Goal: Transaction & Acquisition: Purchase product/service

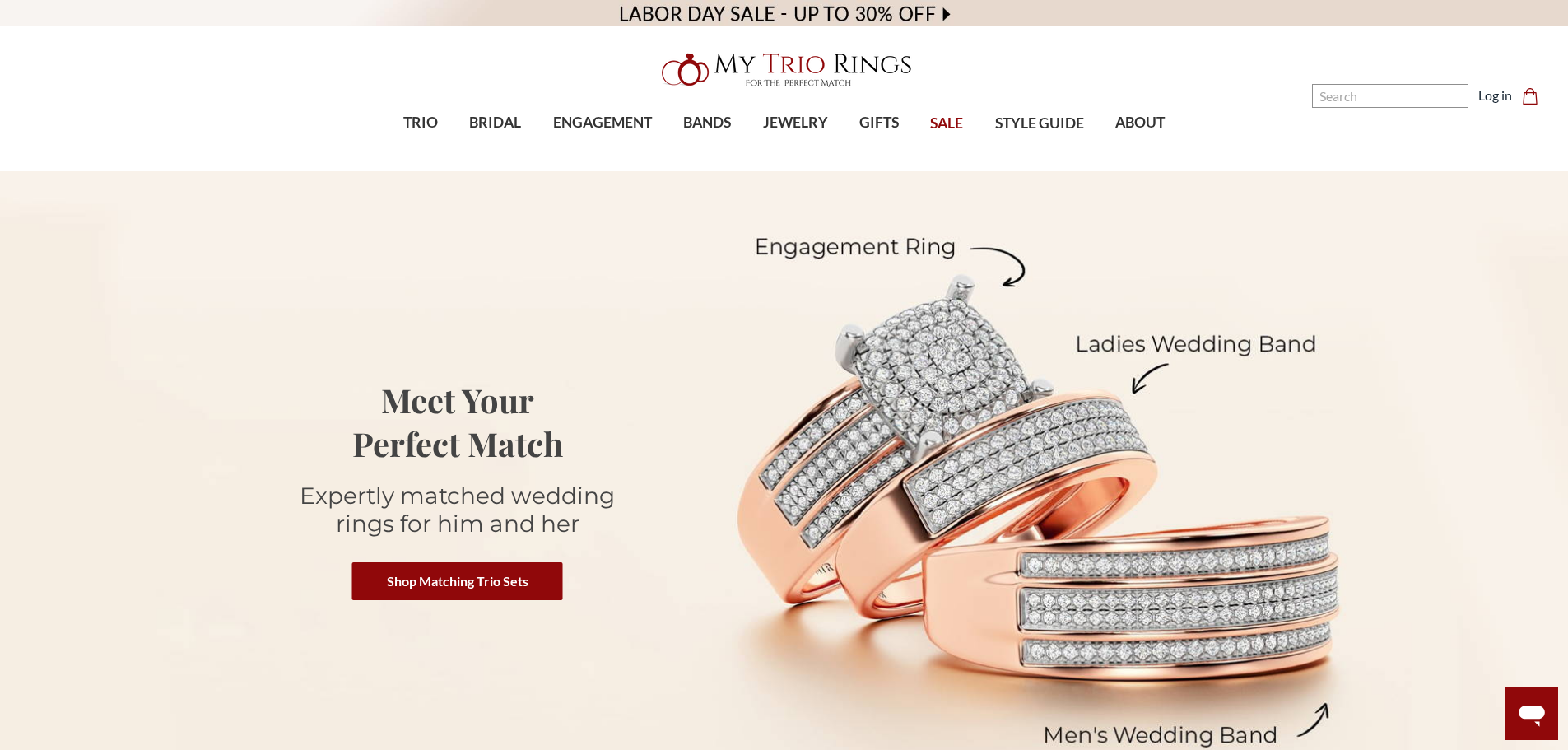
click at [1526, 97] on icon "Cart Cart" at bounding box center [1530, 96] width 16 height 16
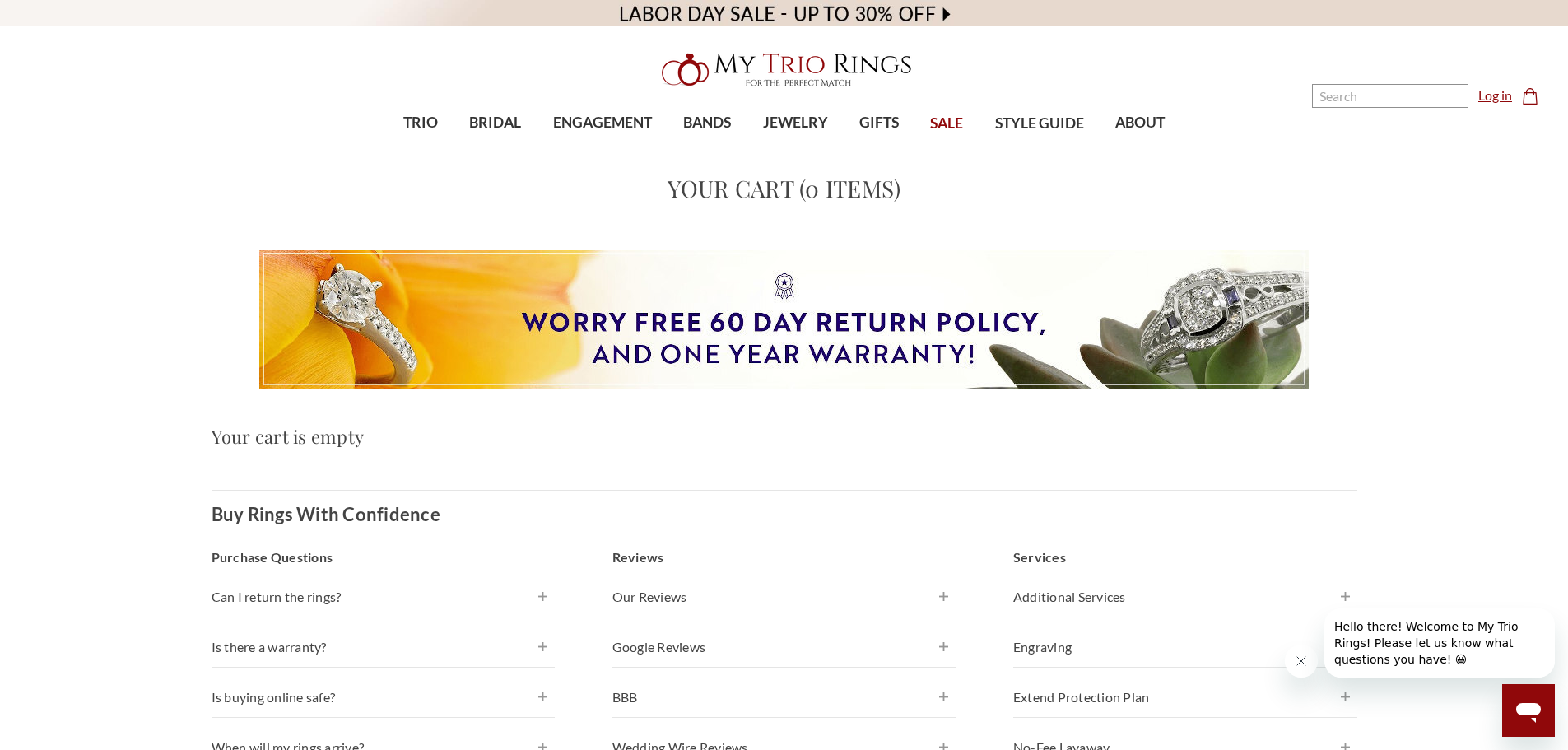
click at [1494, 98] on link "Log in" at bounding box center [1495, 95] width 34 height 20
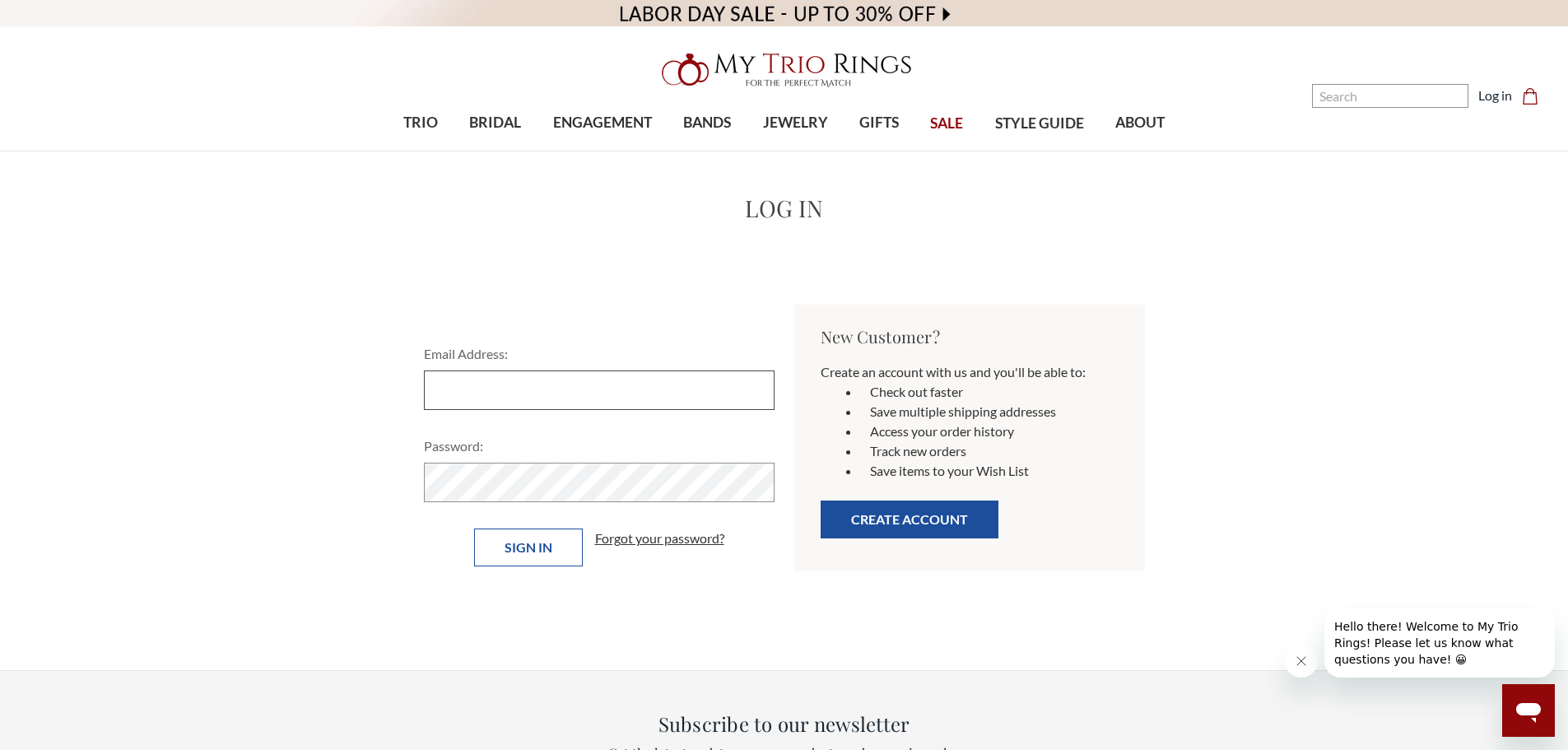
type input "wr0512@yahoo.com"
click at [509, 552] on input "Sign in" at bounding box center [528, 548] width 108 height 38
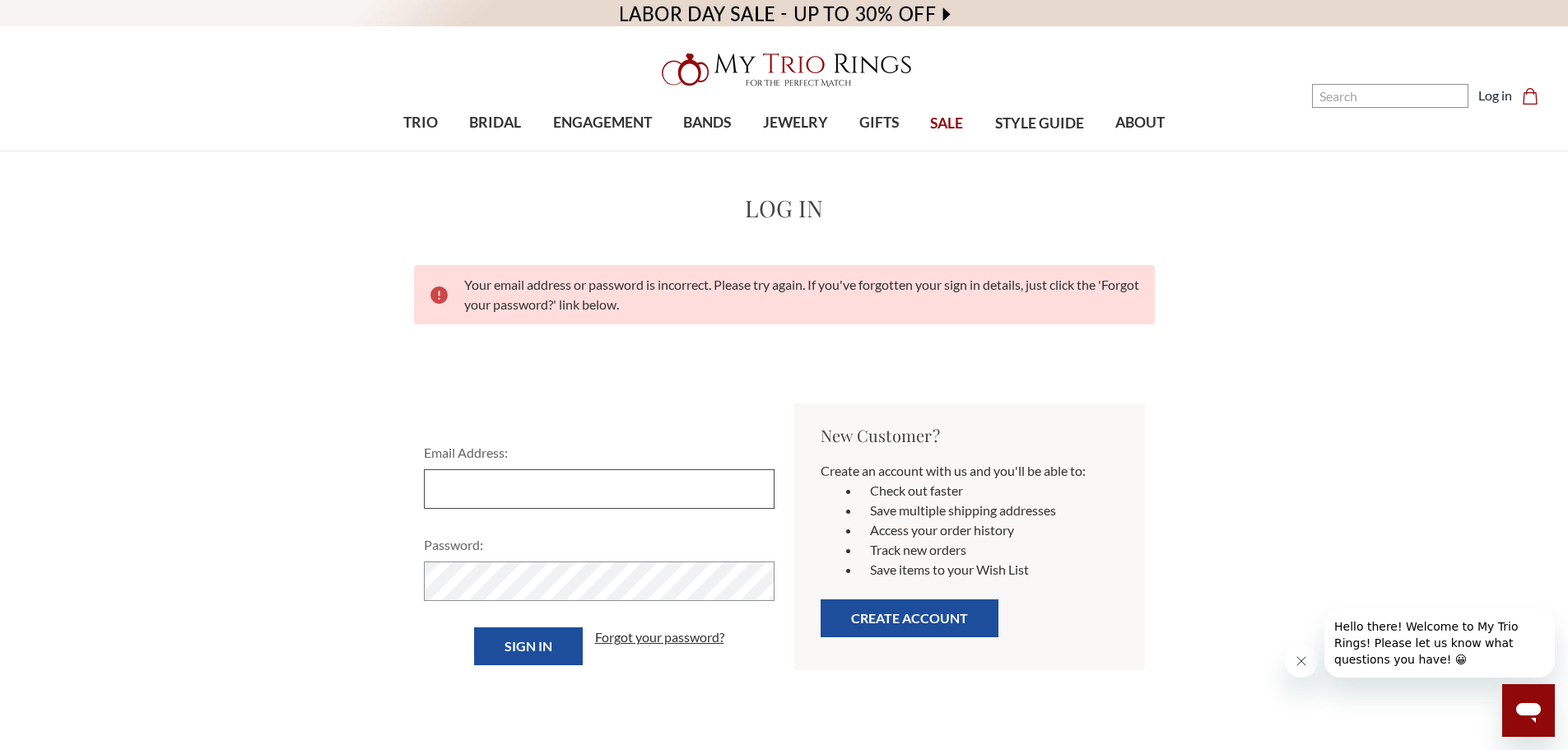
type input "wr0512@yahoo.com"
click at [634, 641] on link "Forgot your password?" at bounding box center [659, 637] width 129 height 20
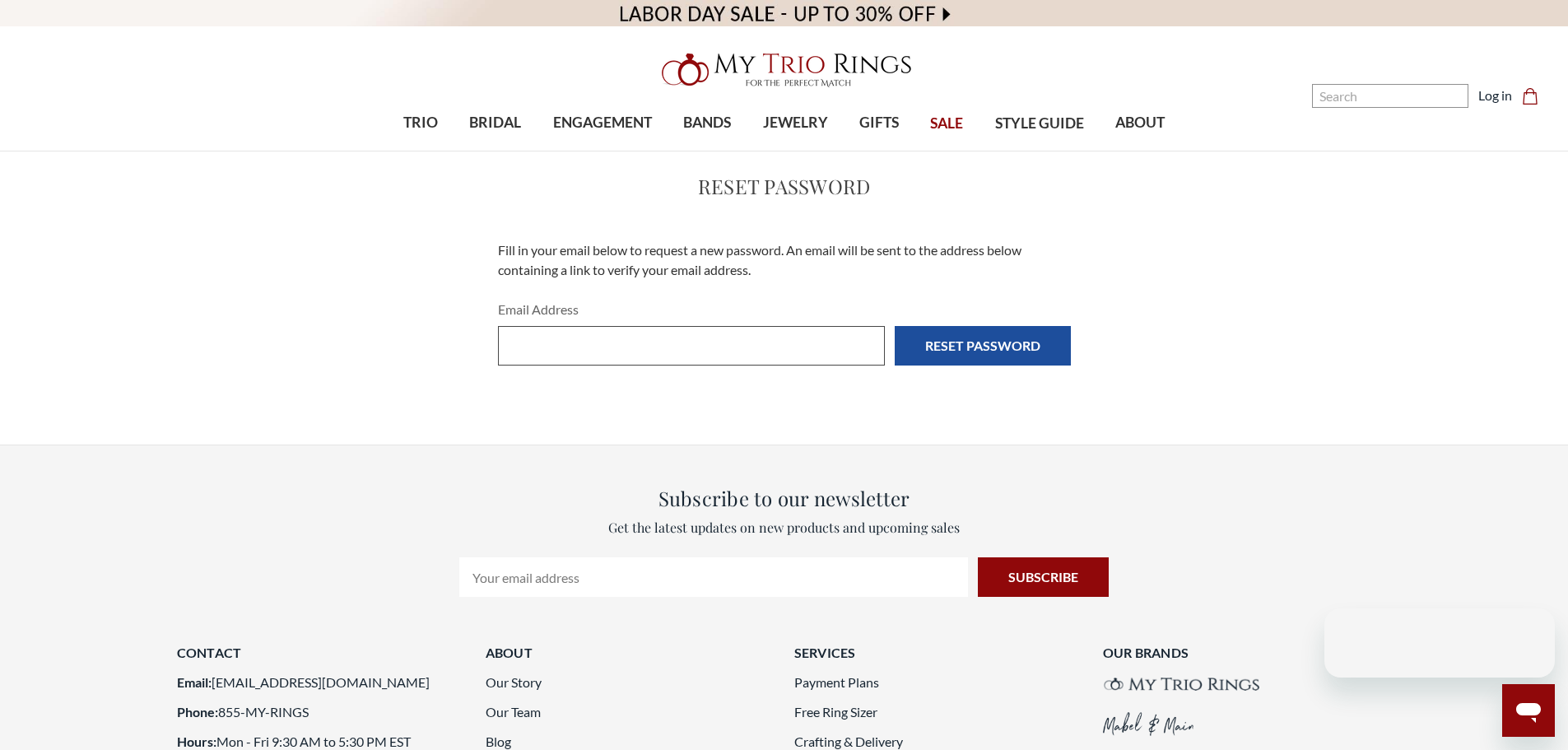
click at [601, 364] on input "Email Address" at bounding box center [692, 346] width 387 height 40
type input "[EMAIL_ADDRESS][DOMAIN_NAME]"
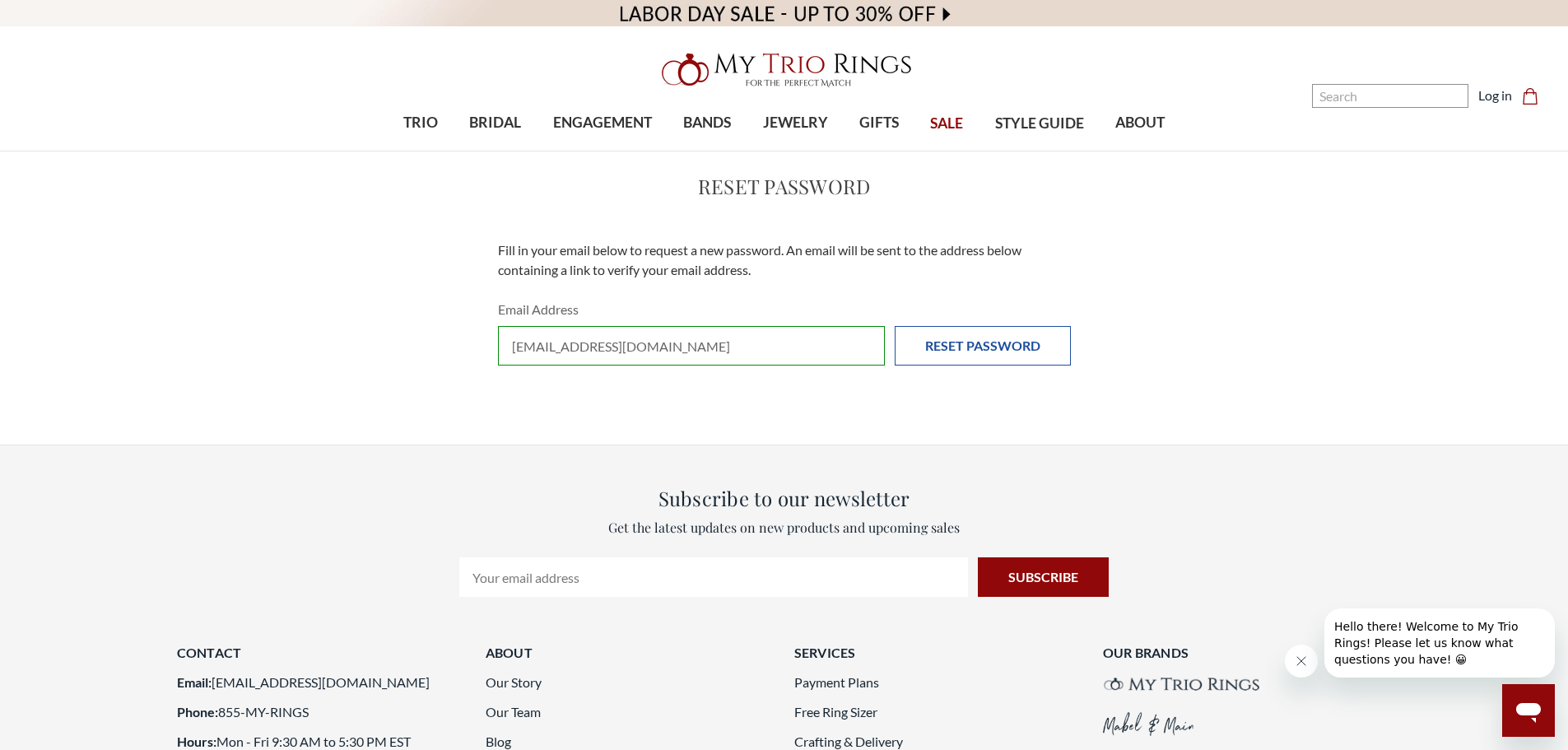
click at [976, 350] on input "Reset Password" at bounding box center [982, 346] width 176 height 40
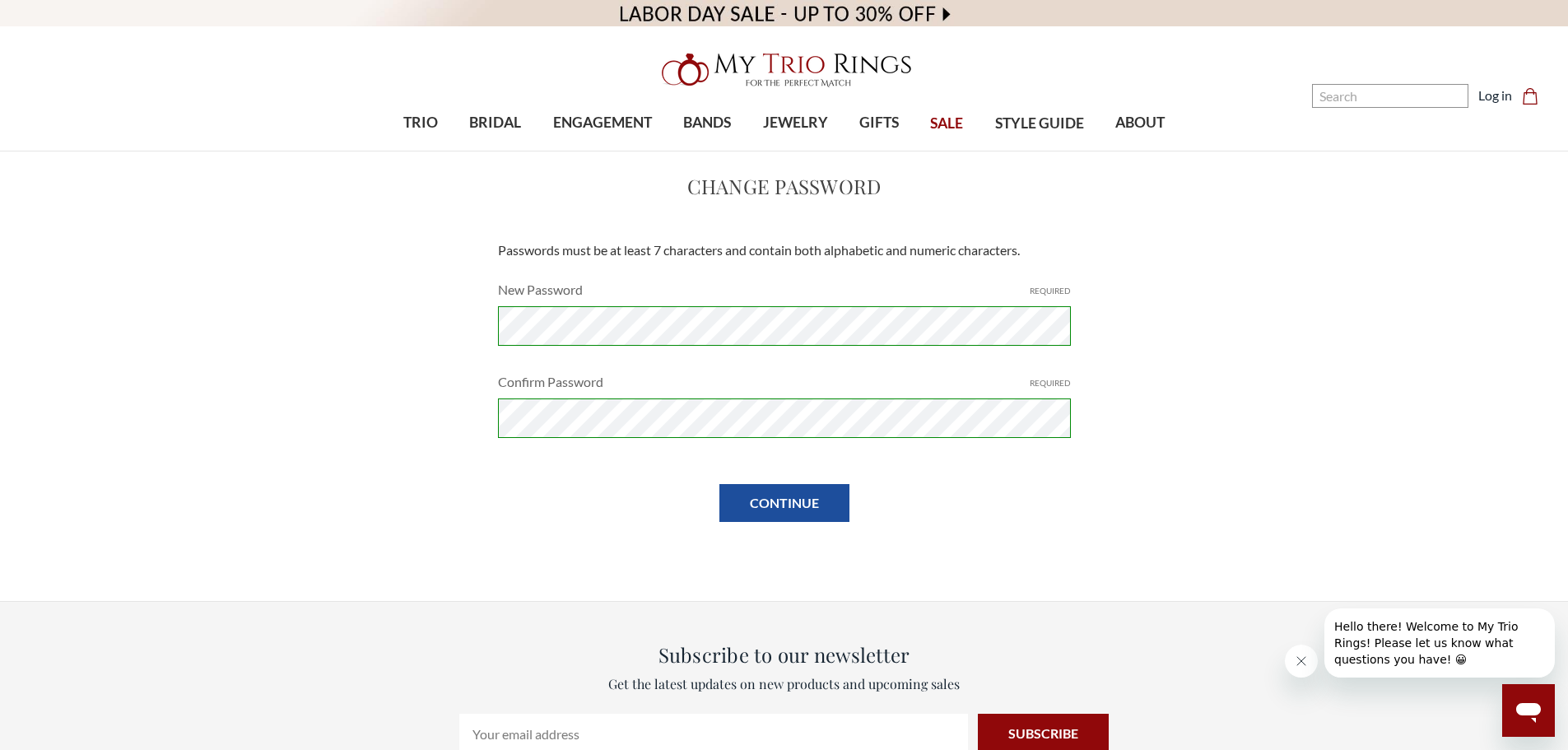
scroll to position [82, 0]
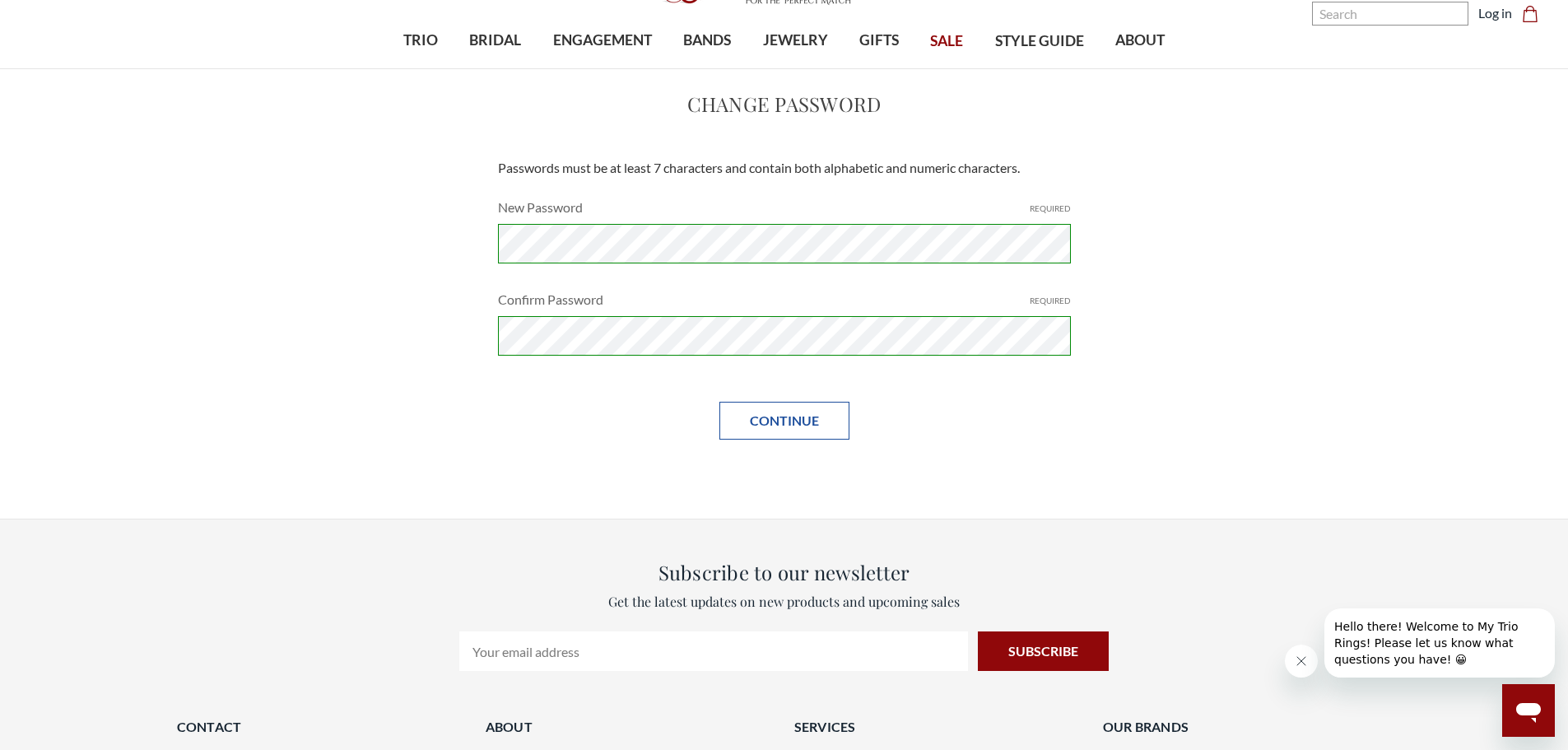
click at [819, 411] on input "Continue" at bounding box center [784, 421] width 130 height 38
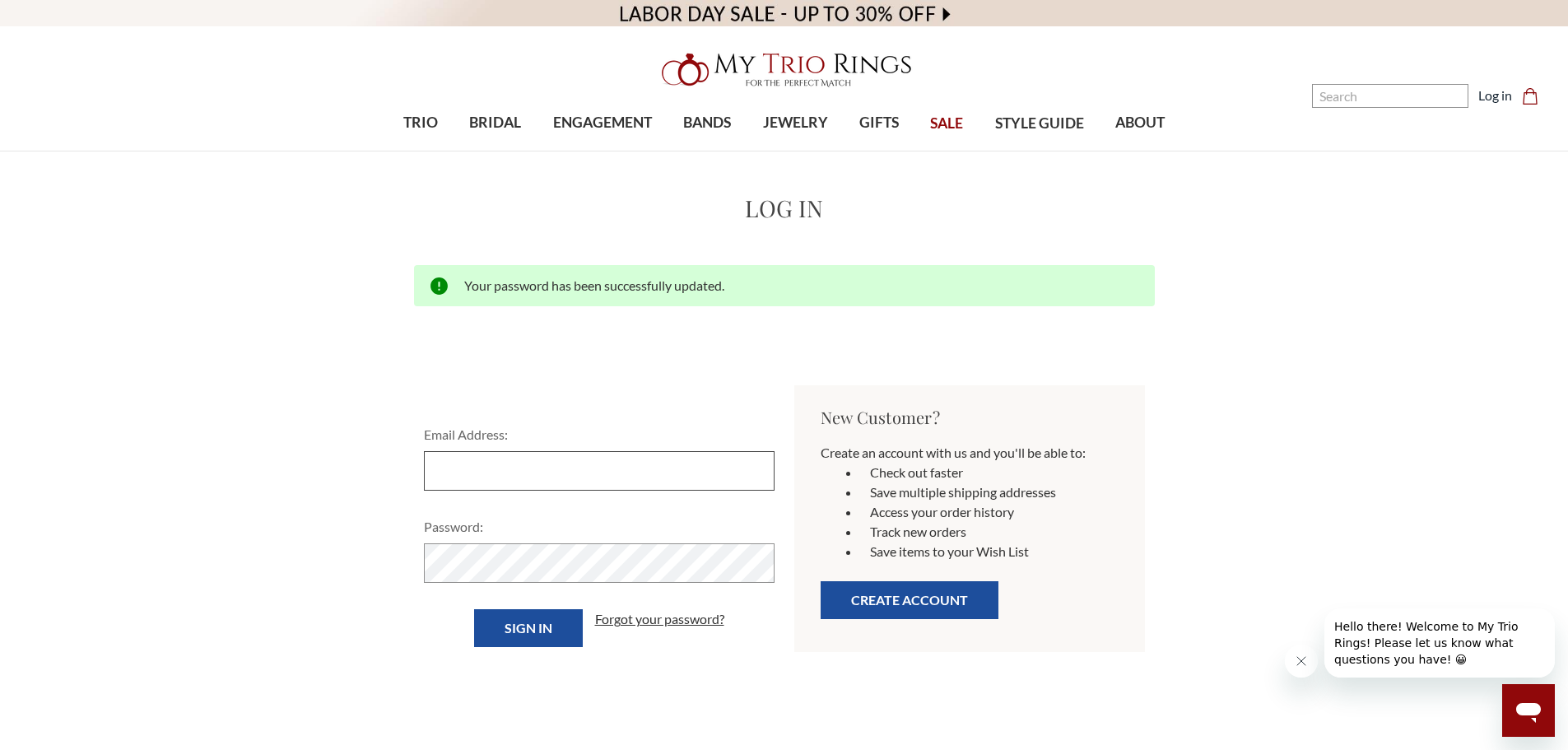
type input "[EMAIL_ADDRESS][DOMAIN_NAME]"
click at [280, 595] on div "Home Login Log in Your password has been successfully updated. Email Address: […" at bounding box center [784, 431] width 1225 height 481
click at [397, 575] on div "Home Login Log in Your password has been successfully updated. Email Address: w…" at bounding box center [784, 431] width 1225 height 481
click at [480, 636] on input "Sign in" at bounding box center [528, 628] width 108 height 38
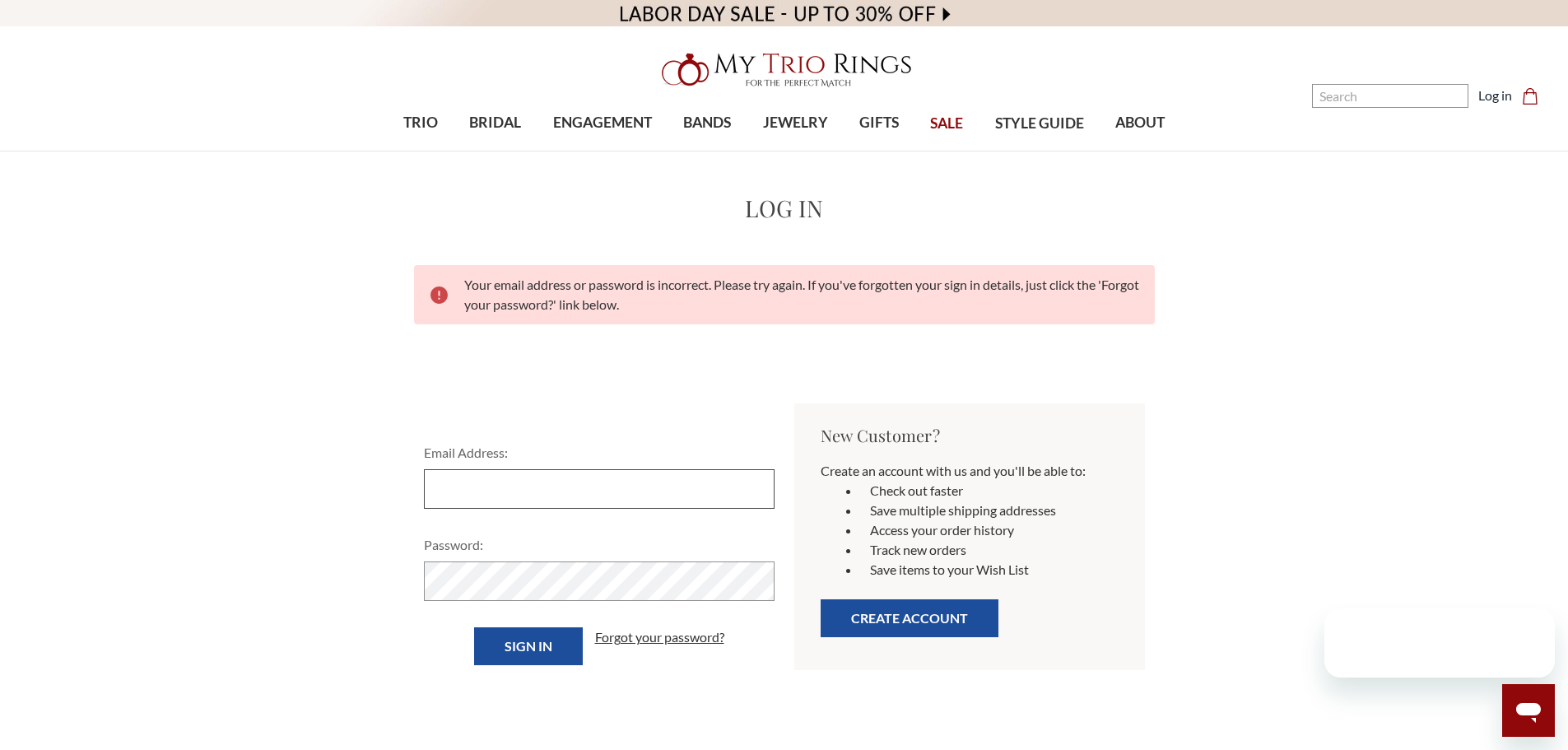
type input "[EMAIL_ADDRESS][DOMAIN_NAME]"
click at [600, 603] on form "Email Address: wr0512@yahoo.com Password: Sign in Forgot your password?" at bounding box center [599, 554] width 371 height 222
click at [396, 589] on div "Home Login Log in Your email address or password is incorrect. Please try again…" at bounding box center [784, 440] width 1225 height 499
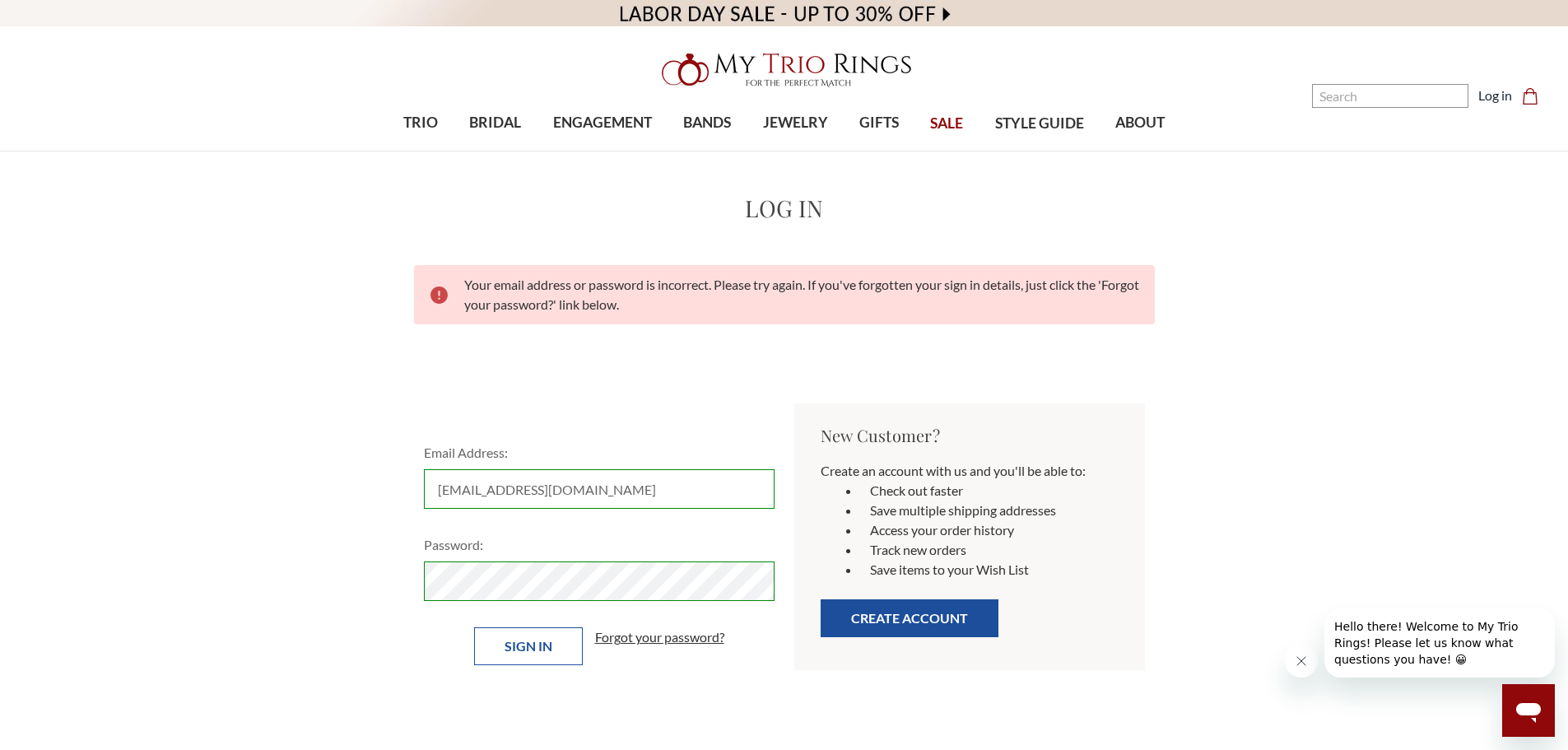
click at [482, 644] on input "Sign in" at bounding box center [528, 647] width 108 height 38
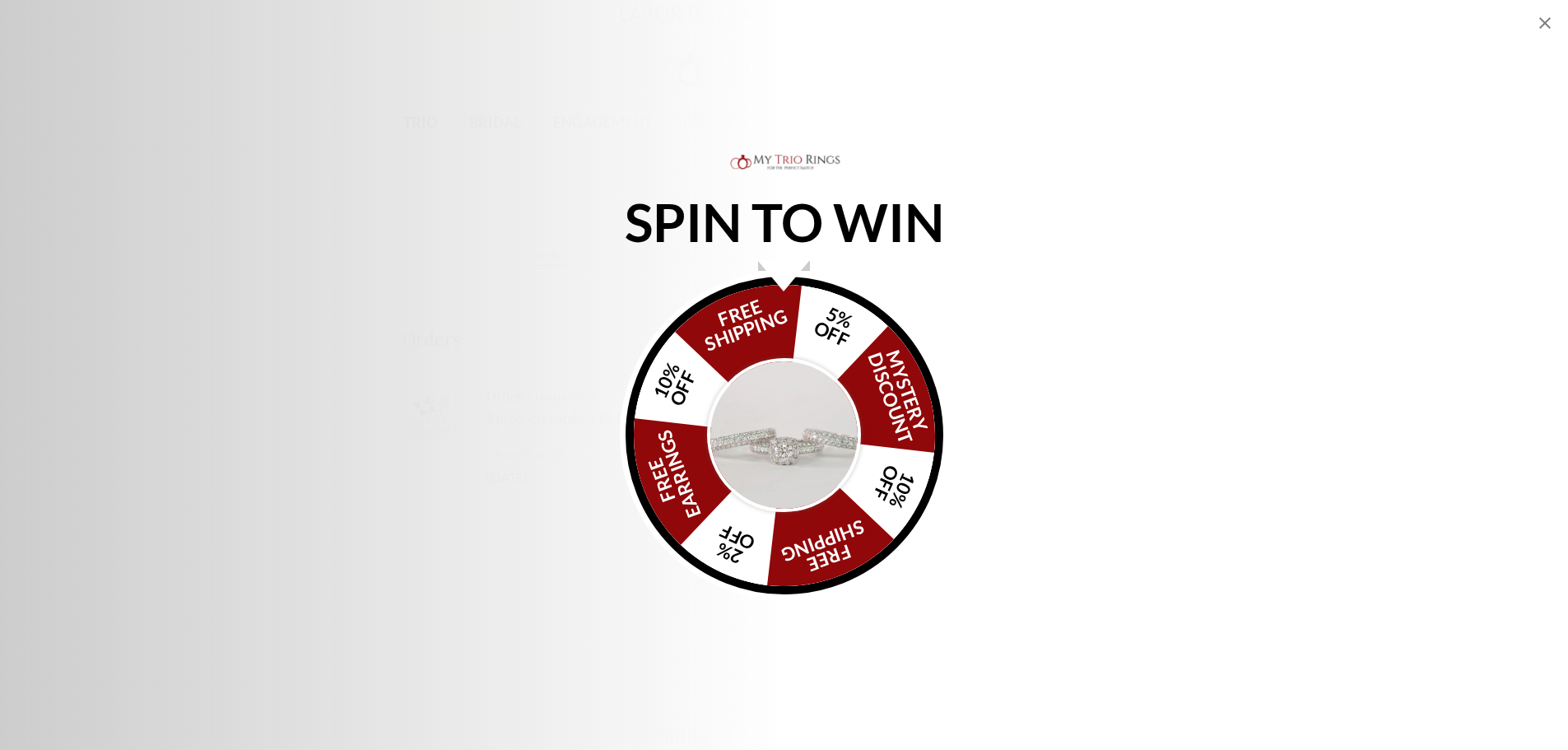
click at [1543, 23] on icon "Close popup" at bounding box center [1545, 23] width 20 height 20
select select "US"
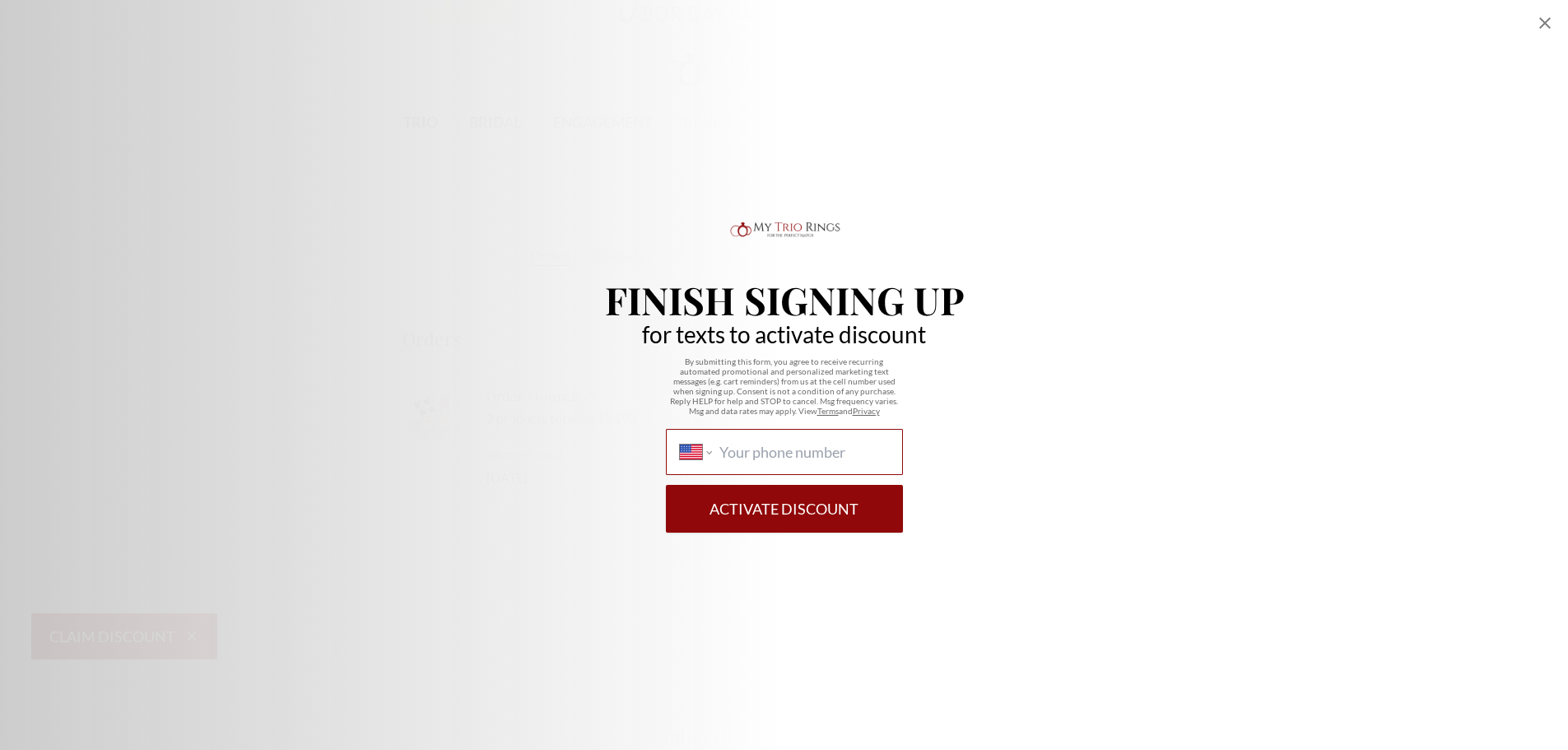
click at [780, 443] on input "International Afghanistan Åland Islands Albania Algeria American Samoa Andorra …" at bounding box center [804, 451] width 168 height 18
type input "(518) 954-5120"
click at [831, 508] on button "Activate Discount" at bounding box center [784, 509] width 237 height 48
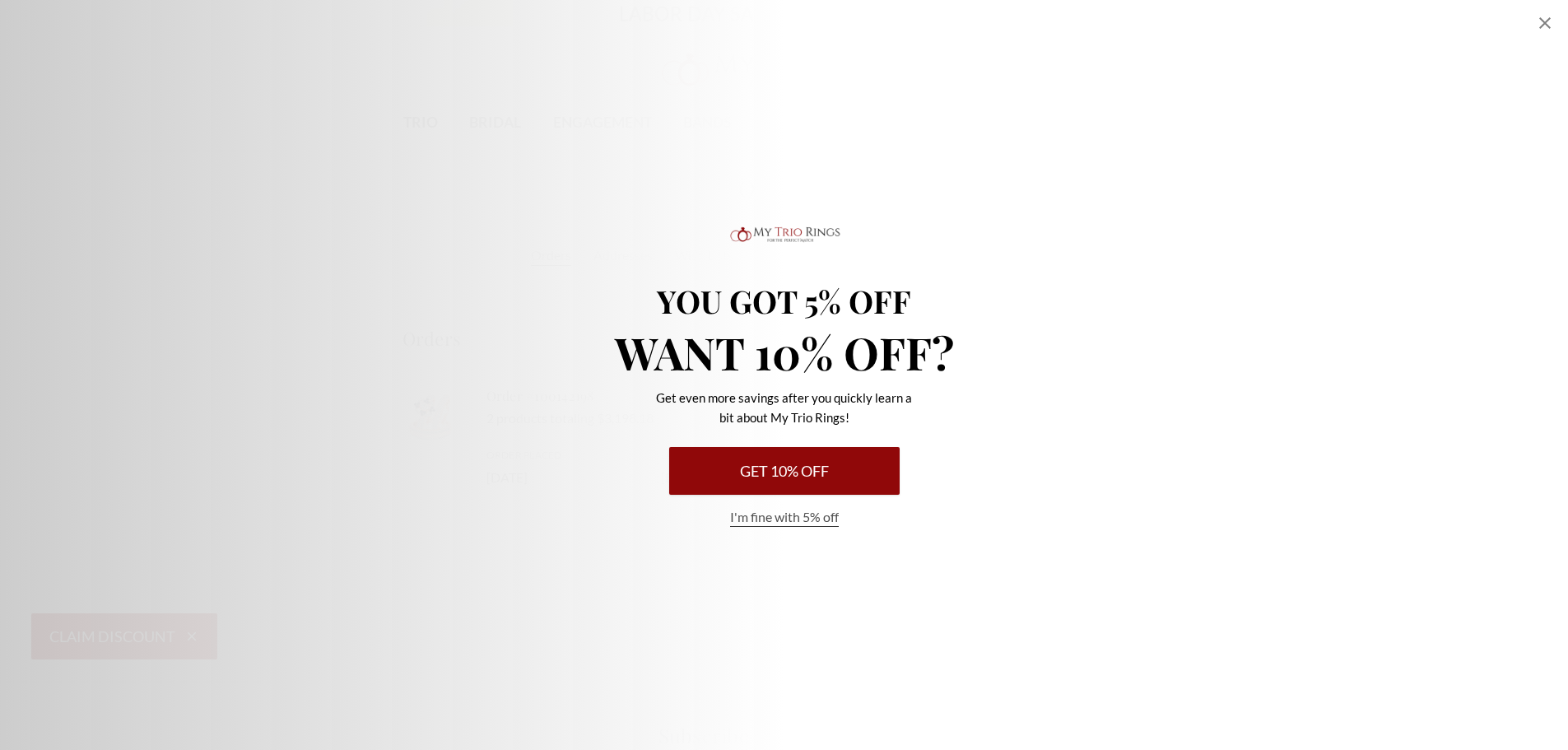
click at [843, 466] on button "Get 10% Off" at bounding box center [784, 470] width 231 height 48
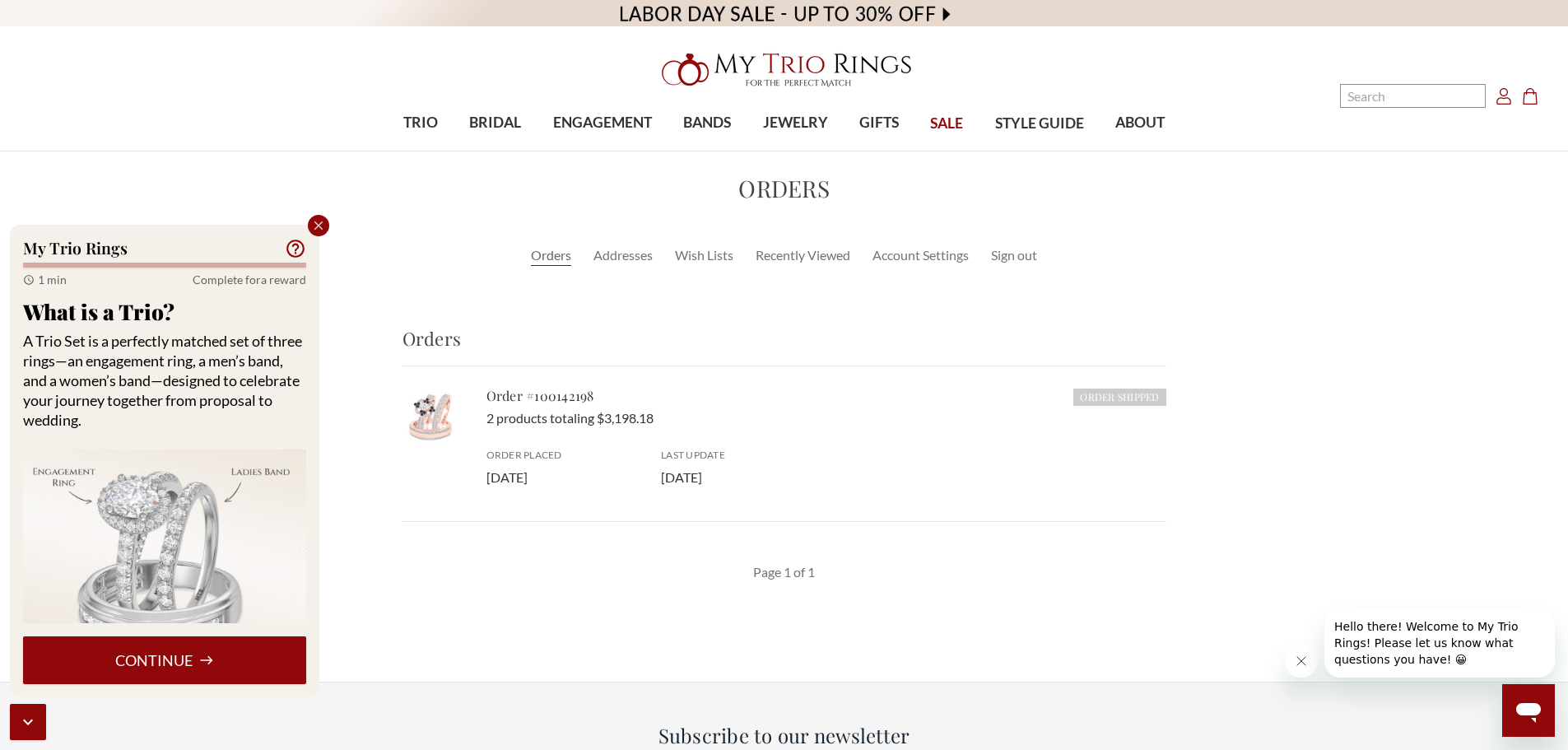
click at [1503, 98] on icon "Account Account" at bounding box center [1504, 96] width 16 height 16
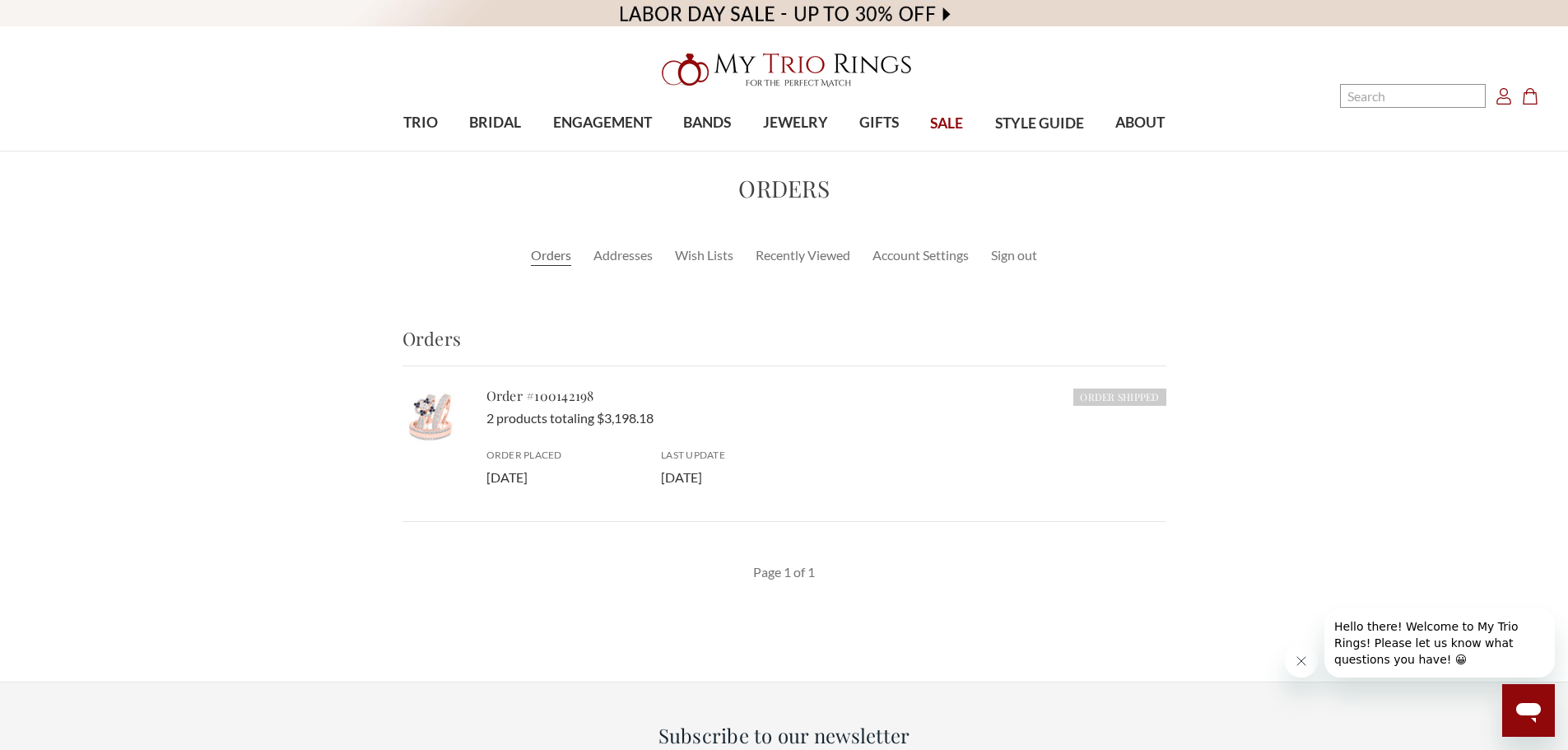
click at [543, 257] on link "Orders" at bounding box center [551, 255] width 40 height 20
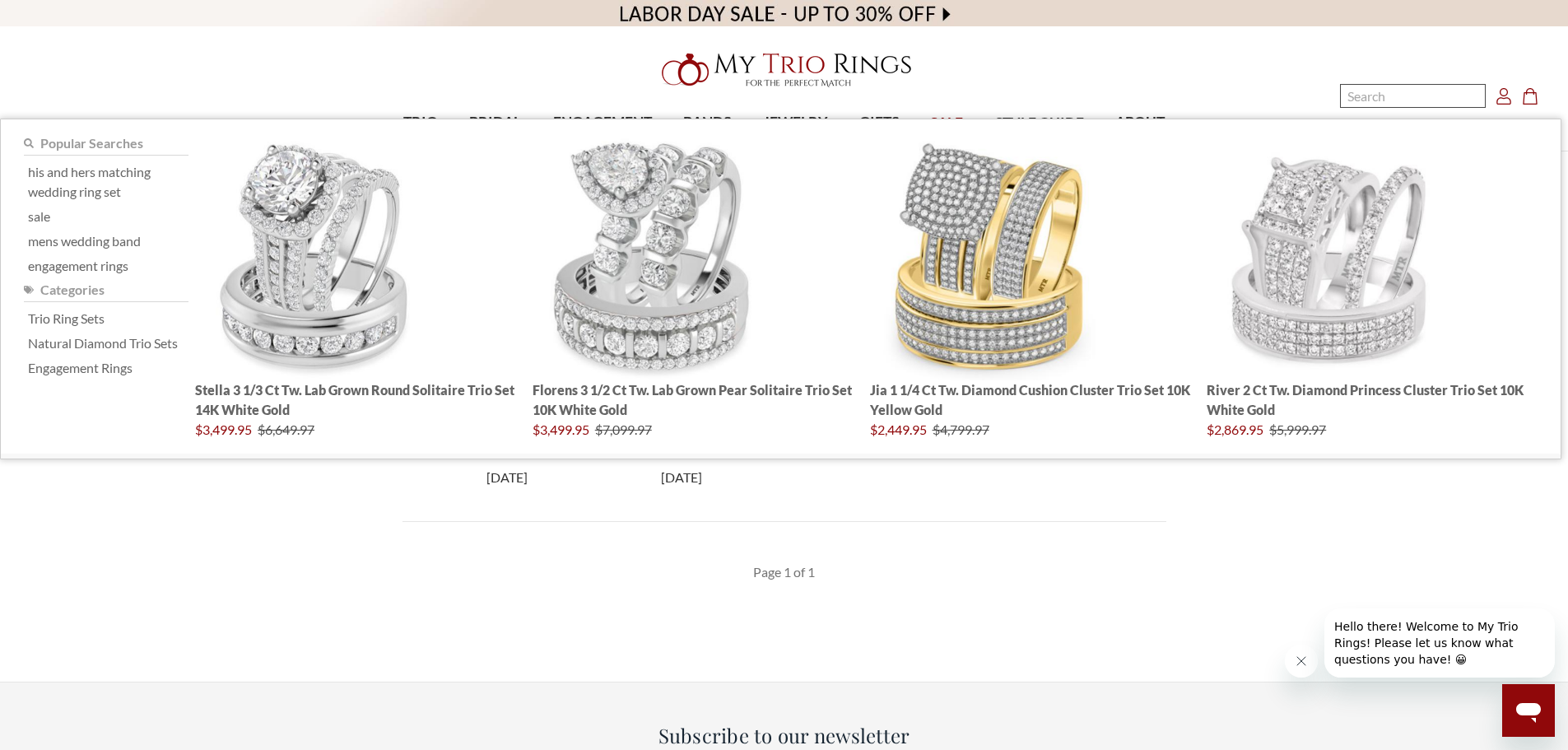
click at [1373, 99] on input "Search" at bounding box center [1413, 96] width 146 height 24
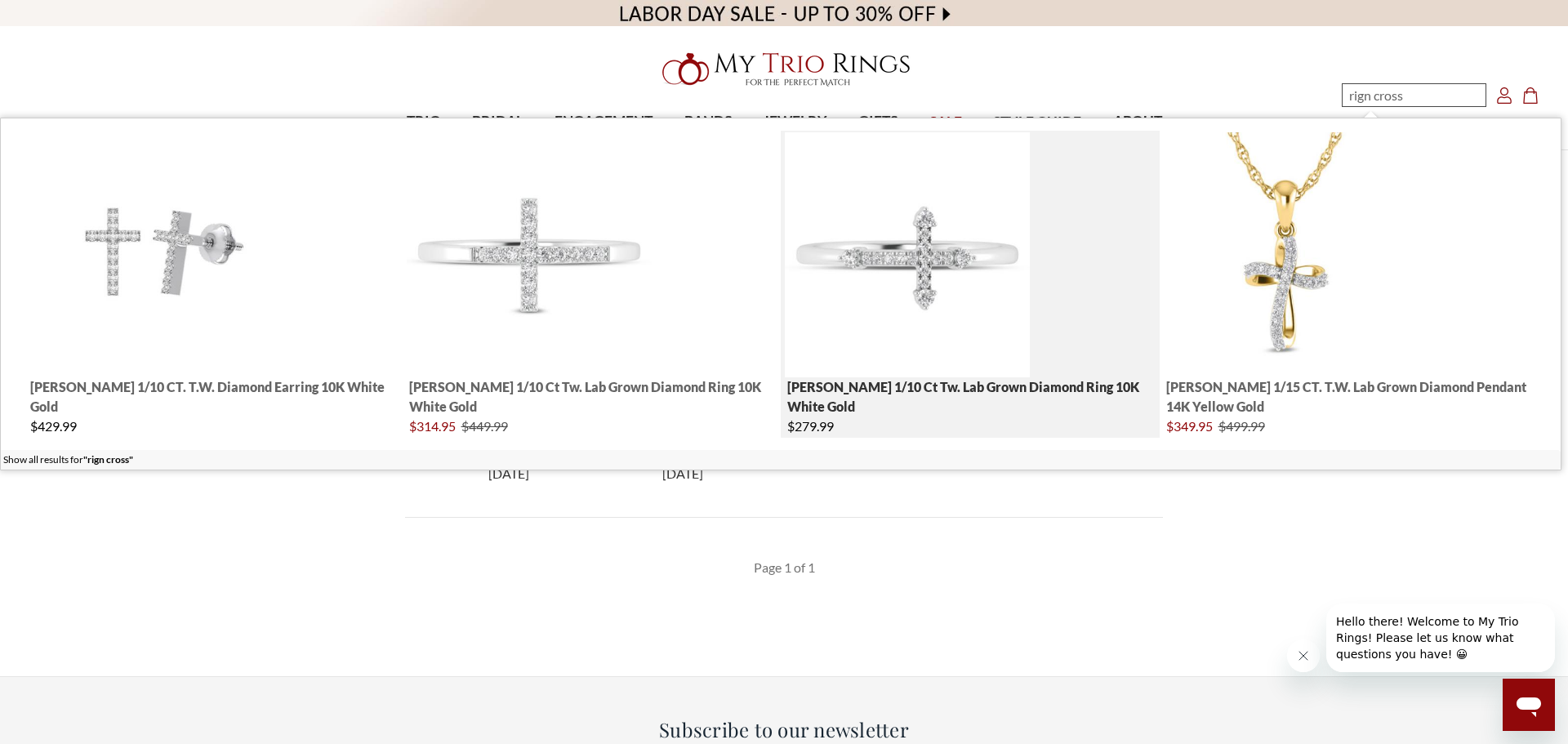
type input "rign cross"
click at [966, 360] on img "; Total Products 4" at bounding box center [908, 255] width 245 height 245
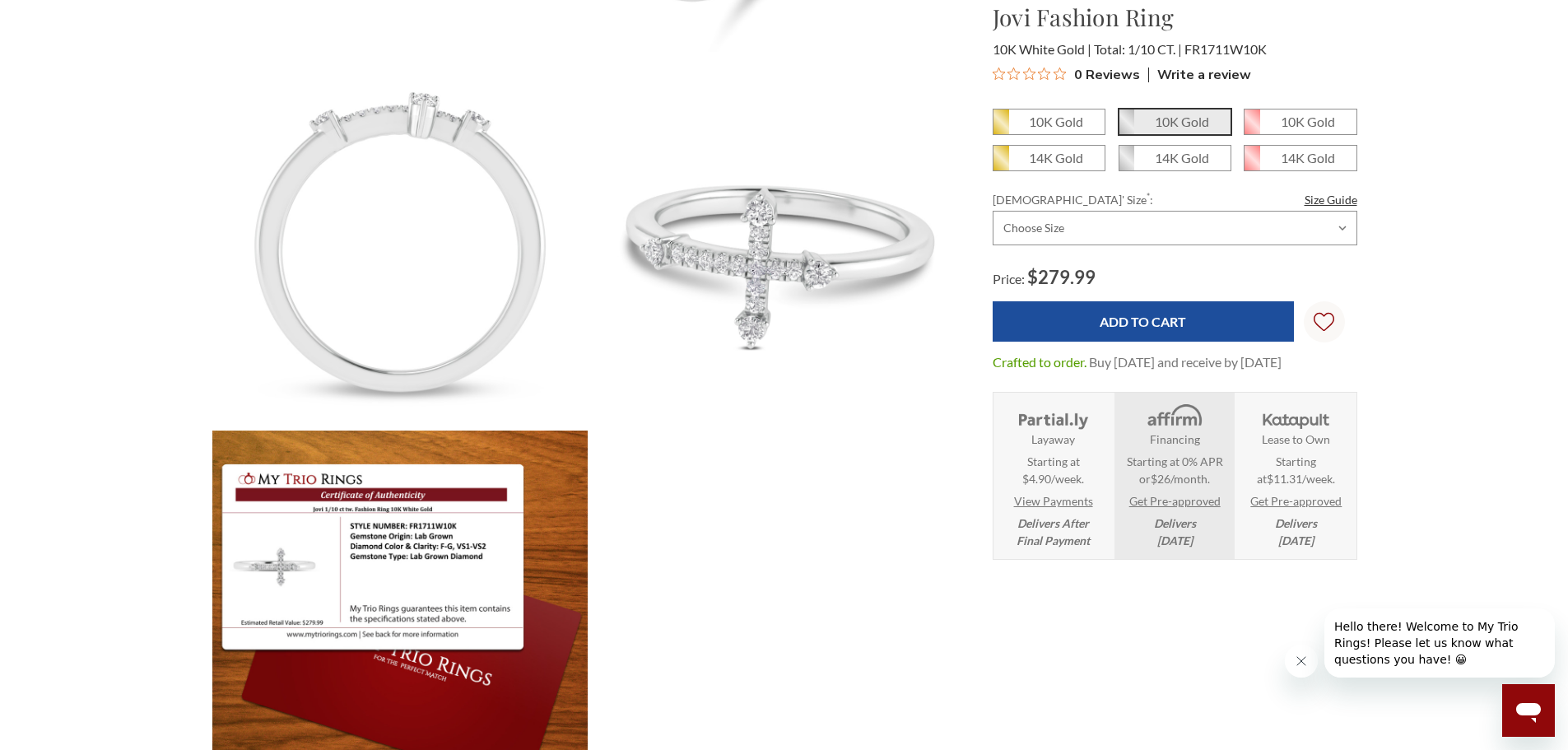
scroll to position [494, 0]
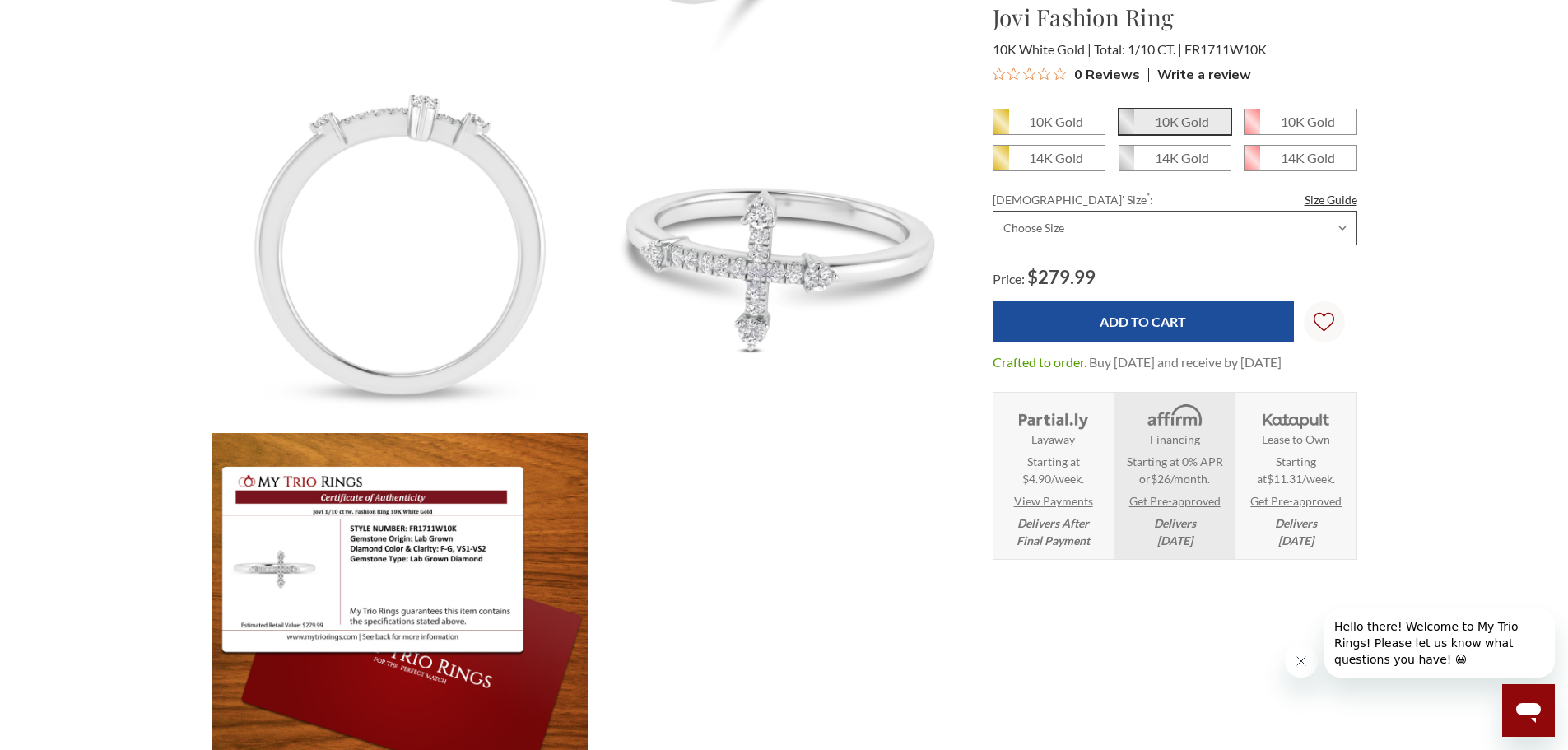
click at [1094, 234] on select "Choose Size 3.00 3.25 3.50 3.75 4.00 4.25 4.50 4.75 5.00 5.25 5.50 5.75 6.00 6.…" at bounding box center [1175, 228] width 364 height 35
select select "14466609"
click at [993, 211] on select "Choose Size 3.00 3.25 3.50 3.75 4.00 4.25 4.50 4.75 5.00 5.25 5.50 5.75 6.00 6.…" at bounding box center [1175, 228] width 364 height 35
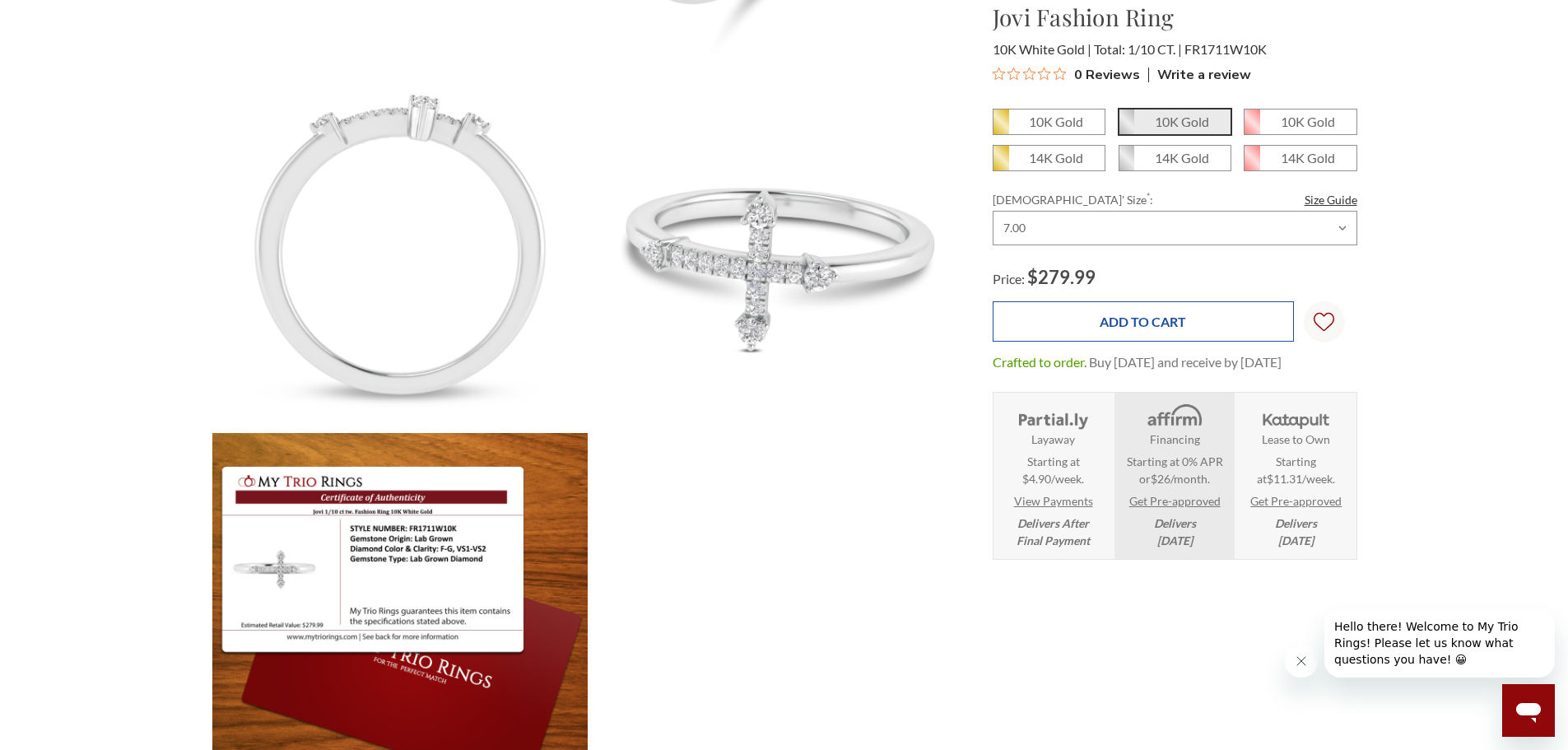
click at [1198, 331] on input "Add to Cart" at bounding box center [1143, 321] width 301 height 40
type input "Add to Cart"
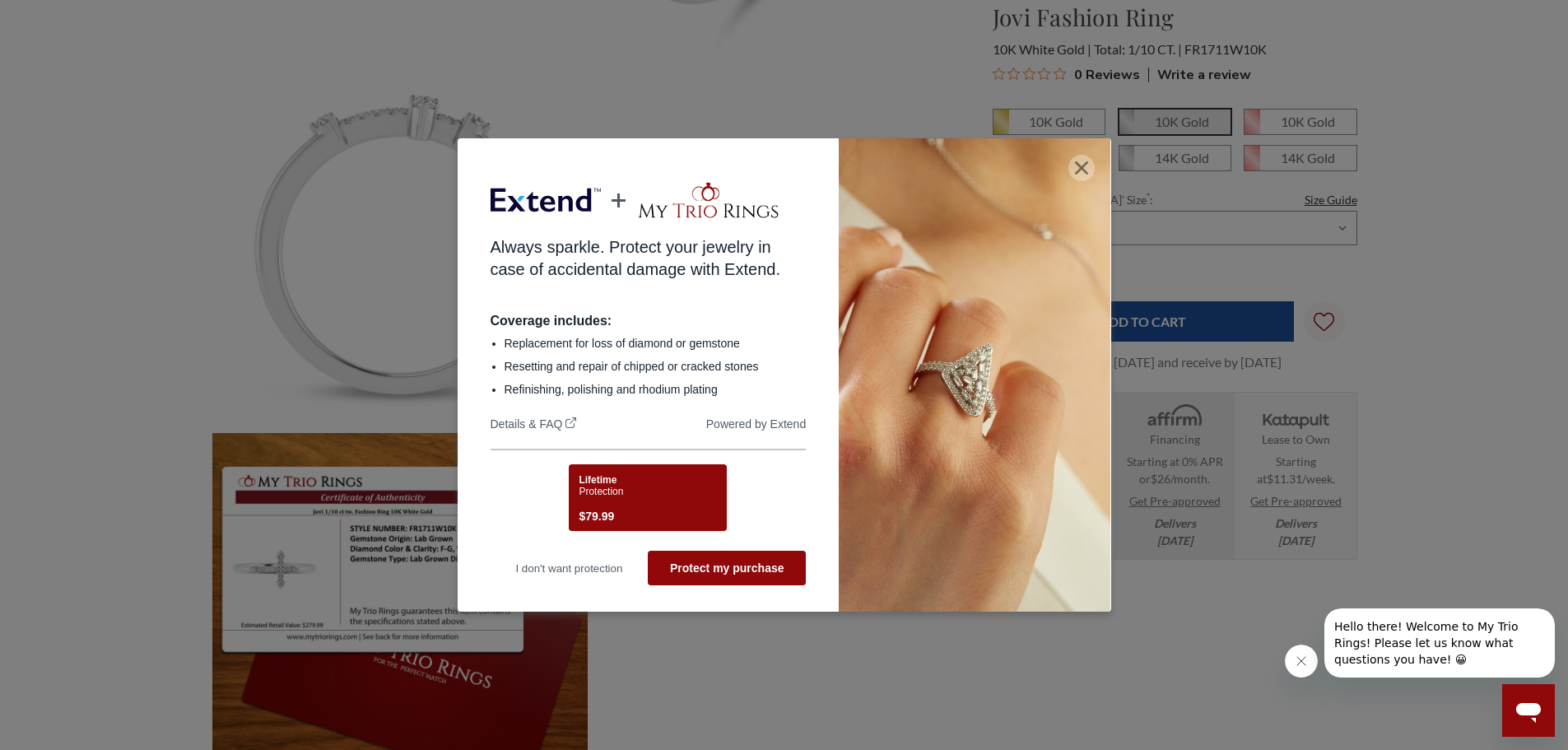
click at [1086, 162] on icon "button" at bounding box center [1081, 168] width 13 height 13
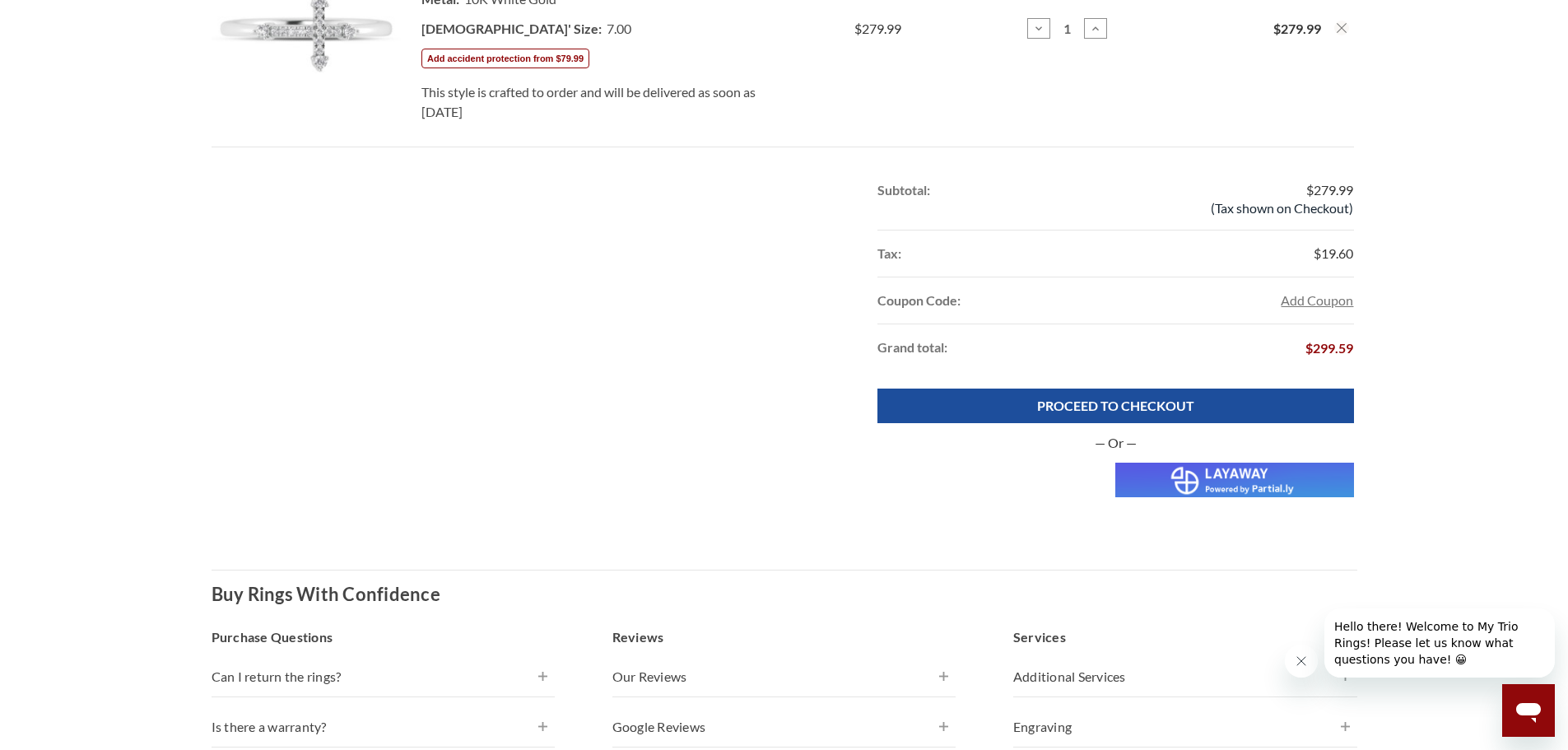
scroll to position [576, 0]
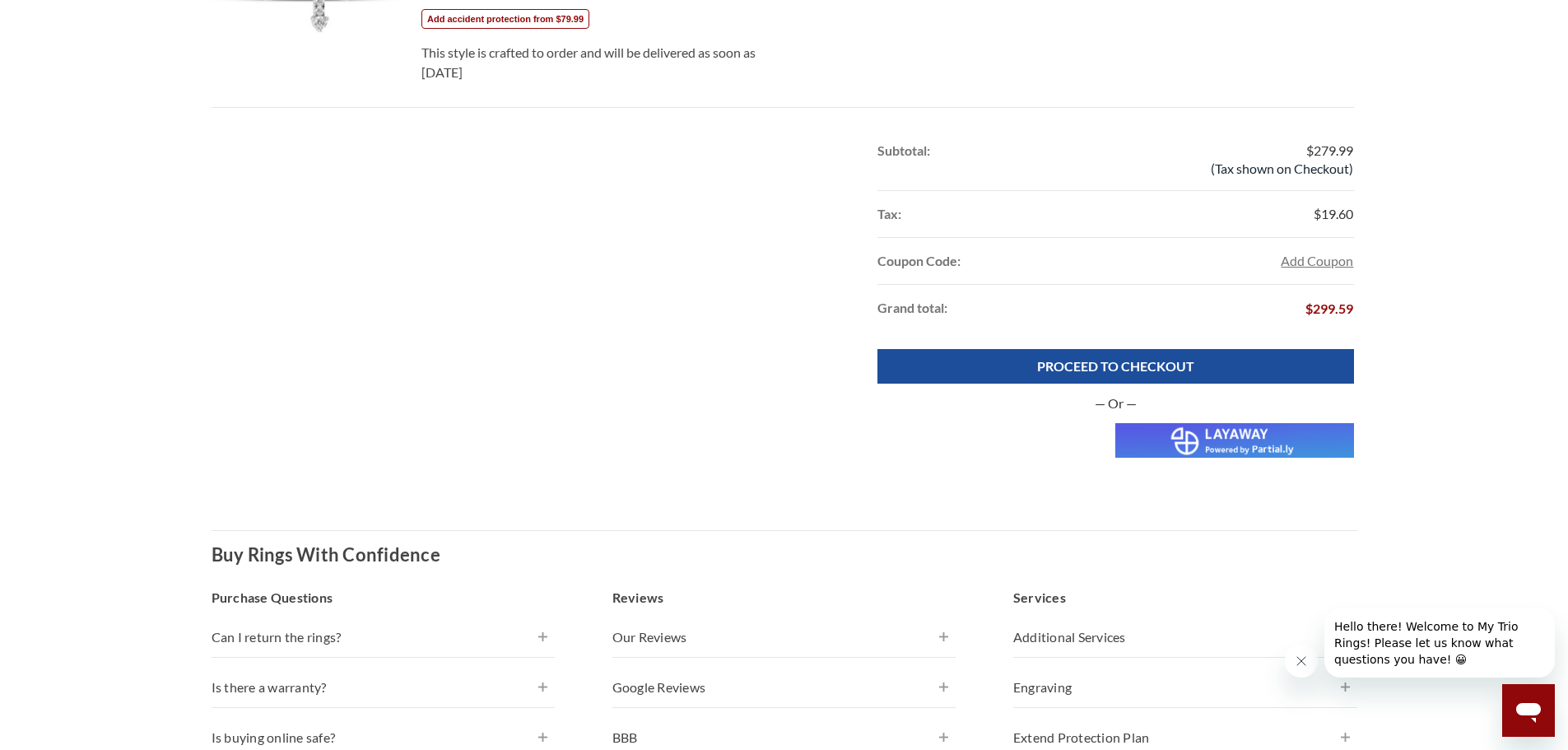
click at [1239, 445] on img at bounding box center [1234, 441] width 238 height 35
